Goal: Browse casually: Explore the website without a specific task or goal

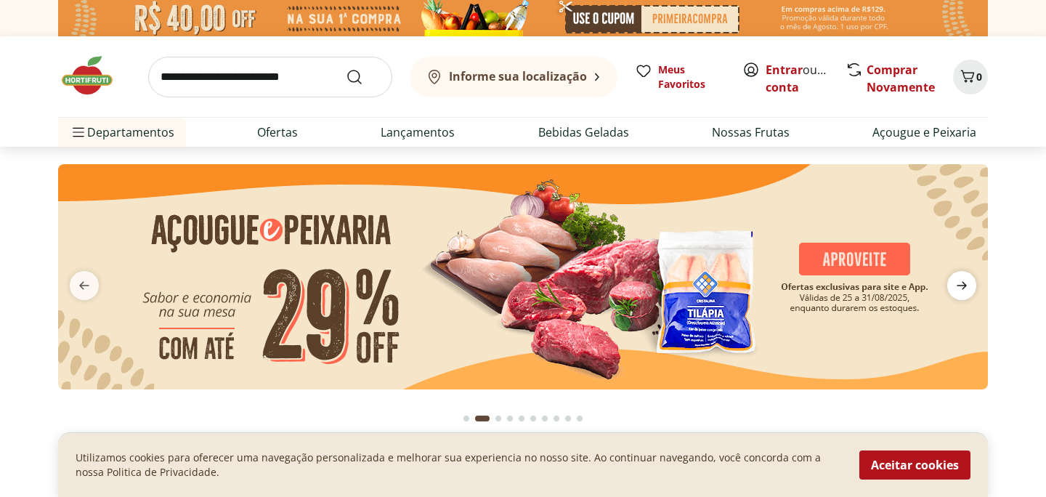
click at [963, 284] on icon "next" at bounding box center [961, 285] width 17 height 17
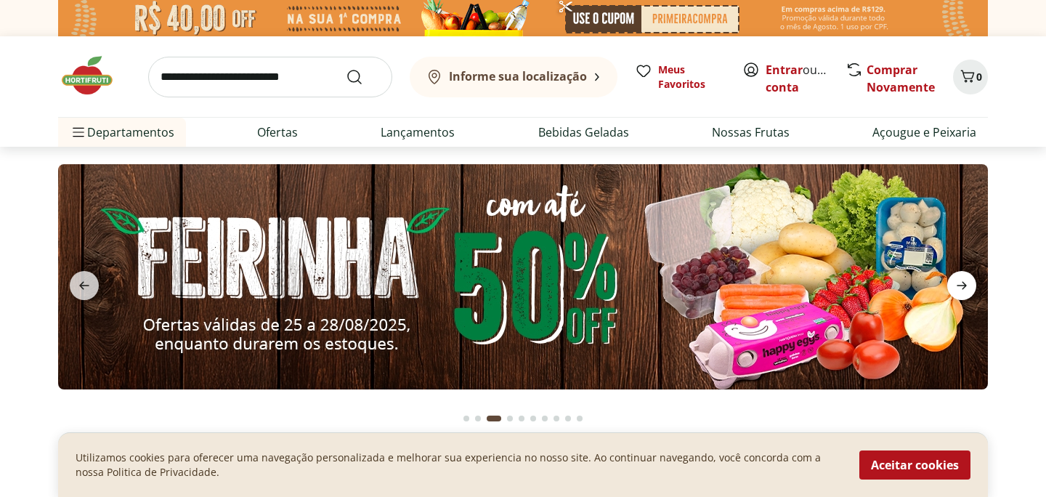
click at [963, 284] on icon "next" at bounding box center [962, 286] width 10 height 8
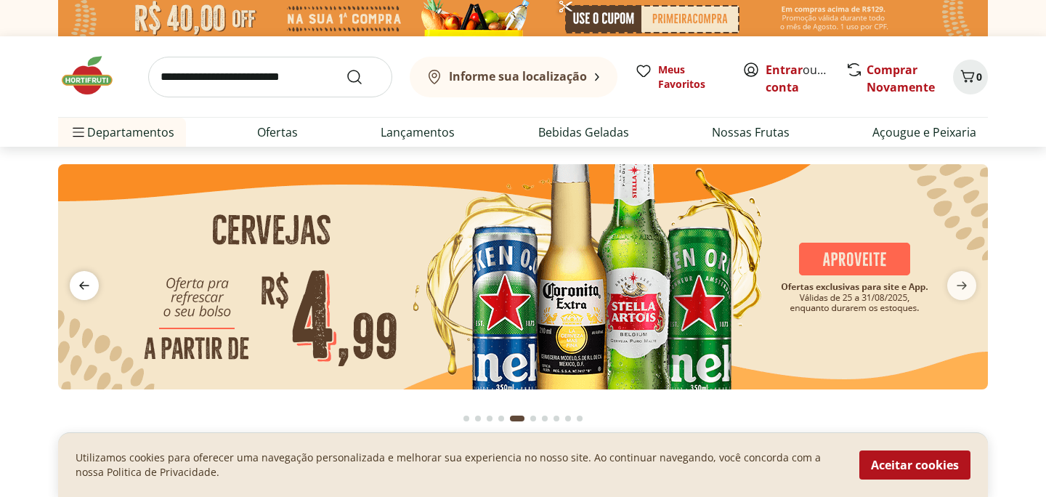
click at [83, 279] on icon "previous" at bounding box center [84, 285] width 17 height 17
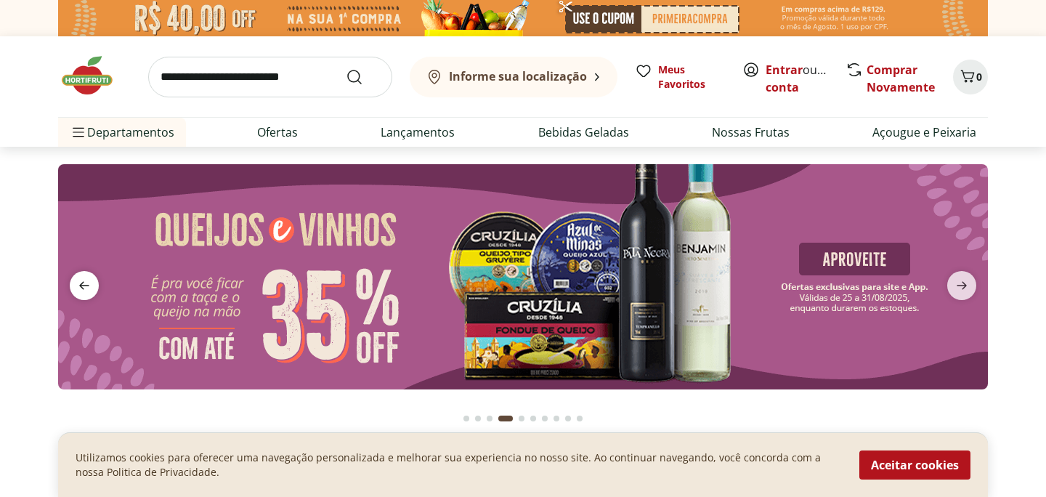
click at [81, 279] on icon "previous" at bounding box center [84, 285] width 17 height 17
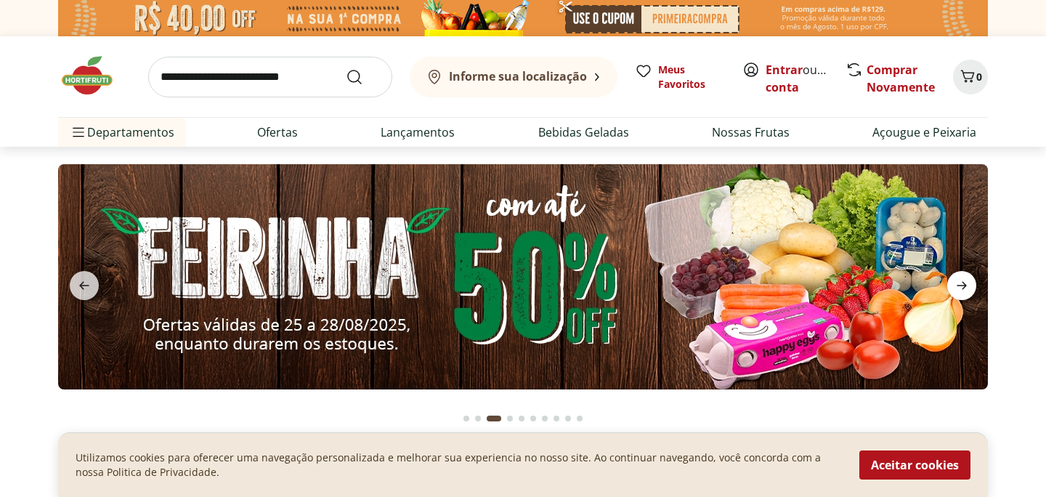
click at [963, 287] on icon "next" at bounding box center [962, 286] width 10 height 8
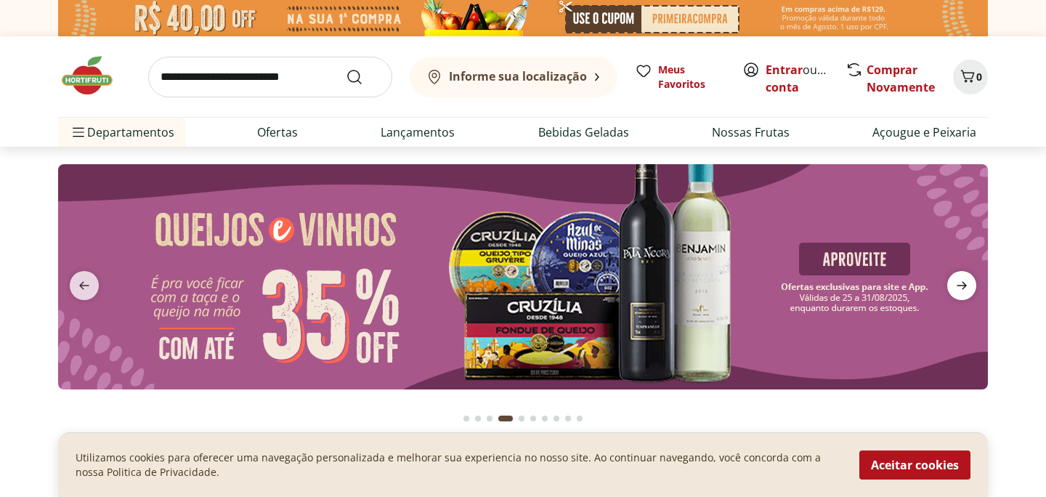
click at [963, 287] on icon "next" at bounding box center [962, 286] width 10 height 8
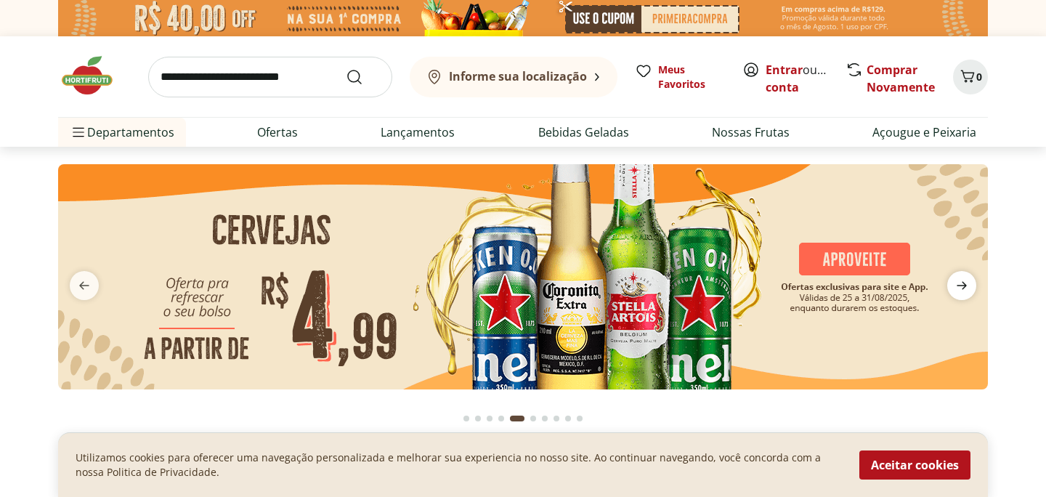
click at [963, 287] on icon "next" at bounding box center [962, 286] width 10 height 8
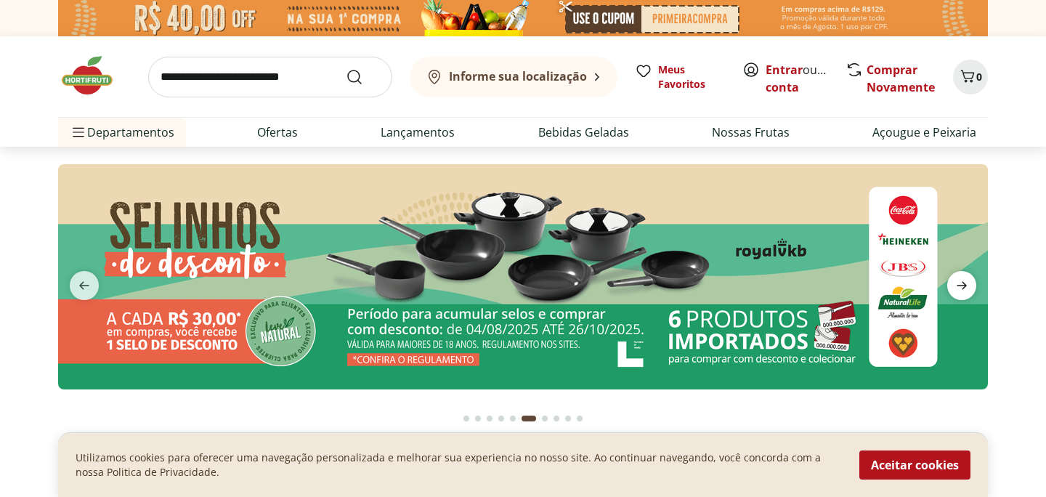
click at [963, 287] on icon "next" at bounding box center [961, 285] width 17 height 17
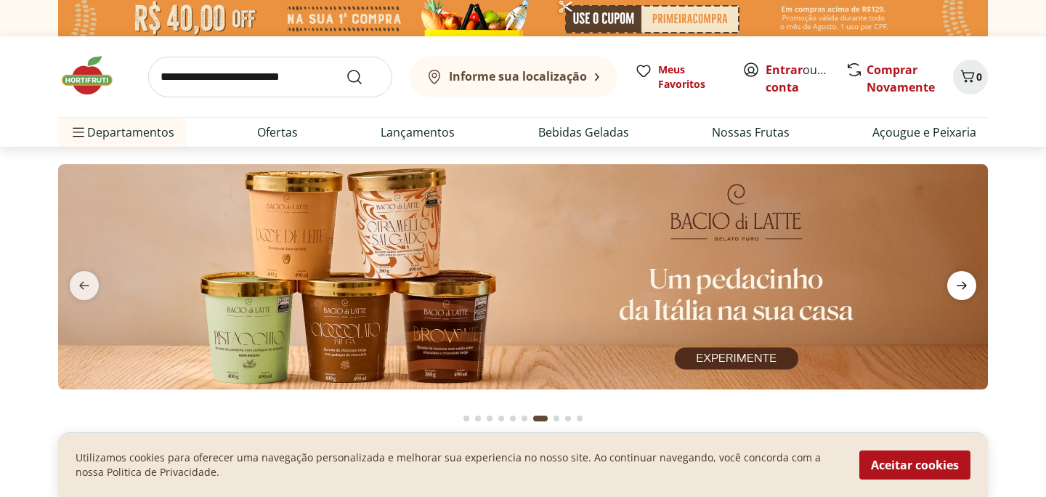
click at [963, 287] on icon "next" at bounding box center [961, 285] width 17 height 17
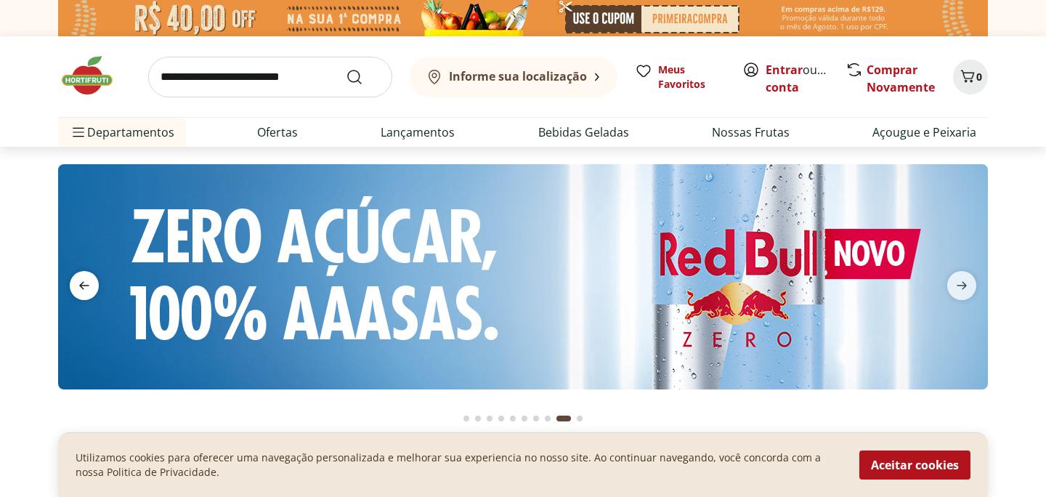
click at [81, 277] on icon "previous" at bounding box center [84, 285] width 17 height 17
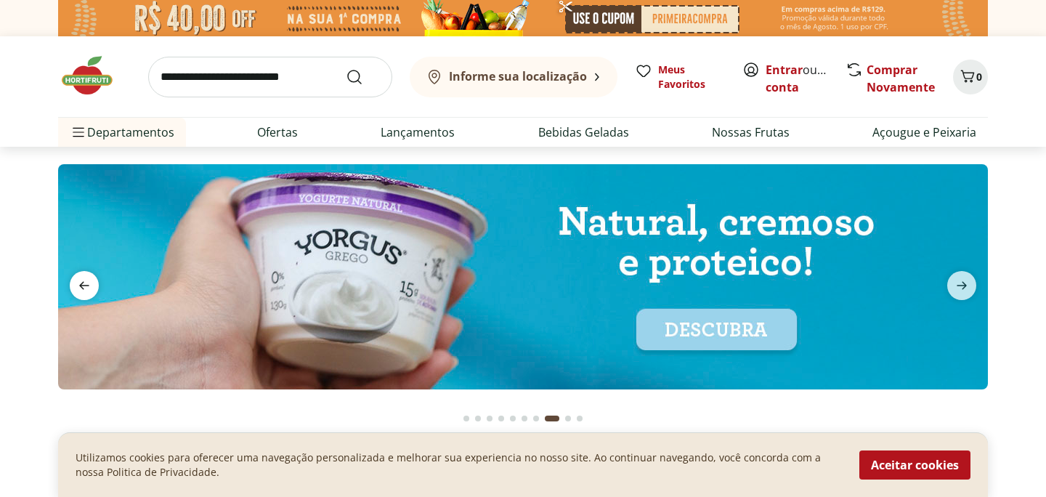
click at [81, 277] on icon "previous" at bounding box center [84, 285] width 17 height 17
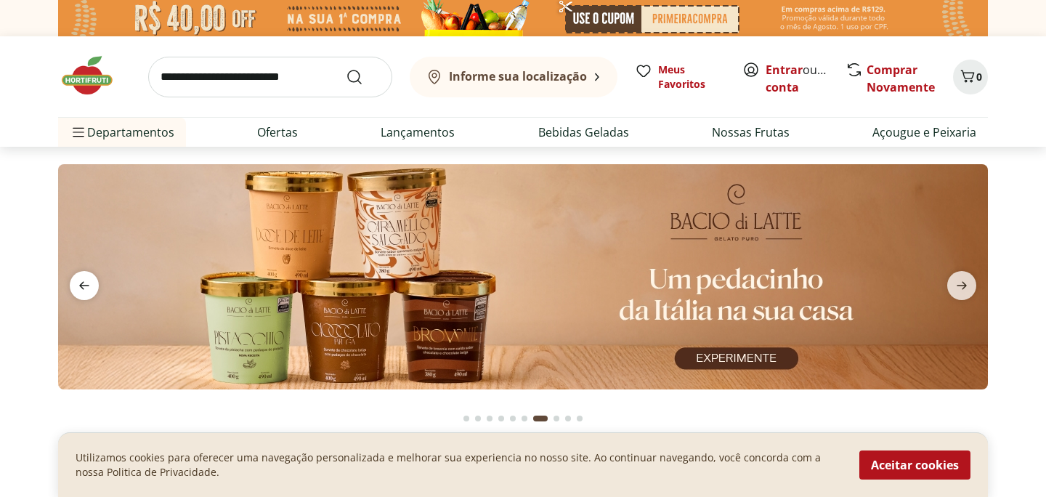
click at [81, 280] on icon "previous" at bounding box center [84, 285] width 17 height 17
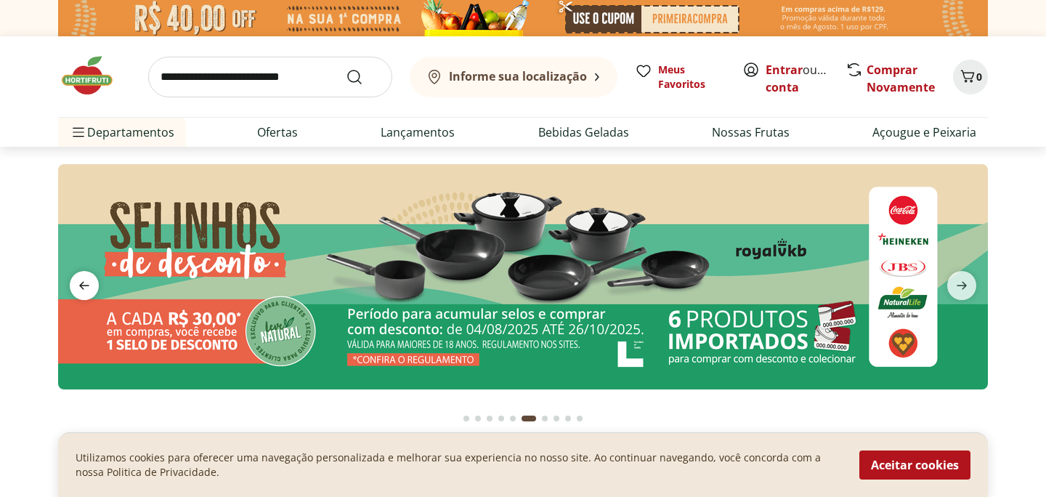
click at [81, 280] on icon "previous" at bounding box center [84, 285] width 17 height 17
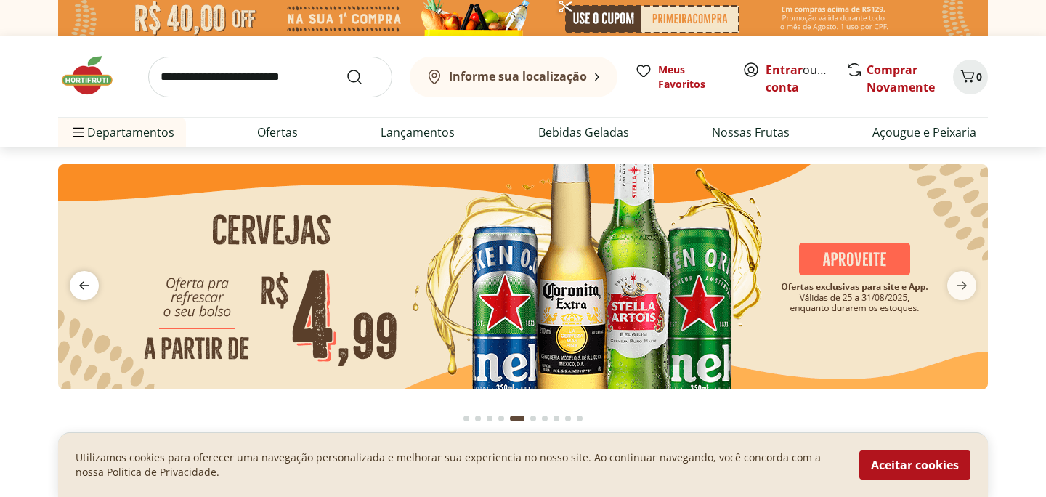
click at [81, 280] on icon "previous" at bounding box center [84, 285] width 17 height 17
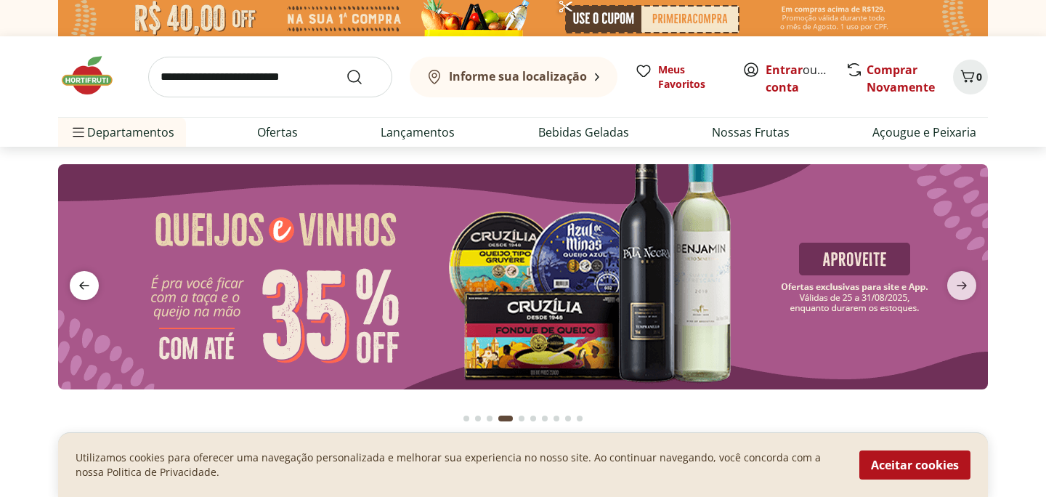
click at [81, 280] on icon "previous" at bounding box center [84, 285] width 17 height 17
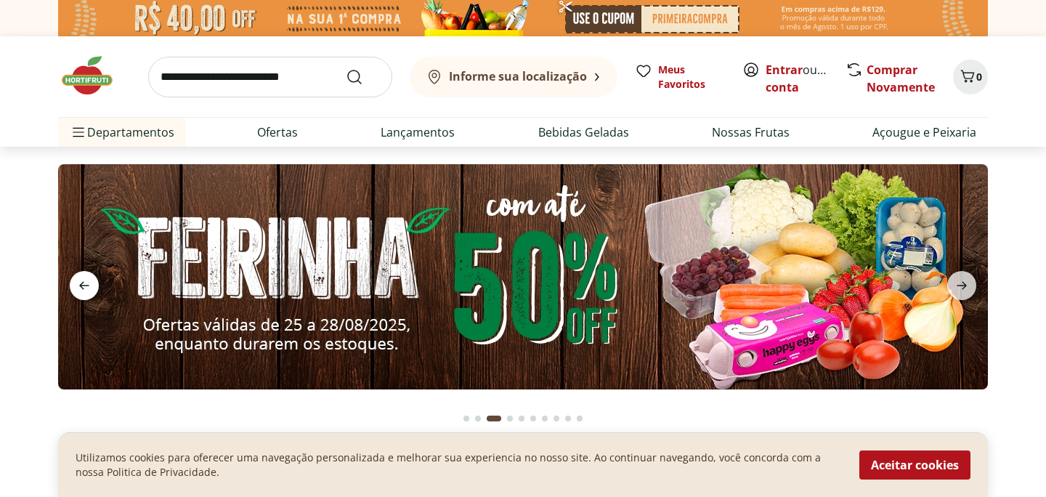
click at [81, 280] on icon "previous" at bounding box center [84, 285] width 17 height 17
